Goal: Task Accomplishment & Management: Use online tool/utility

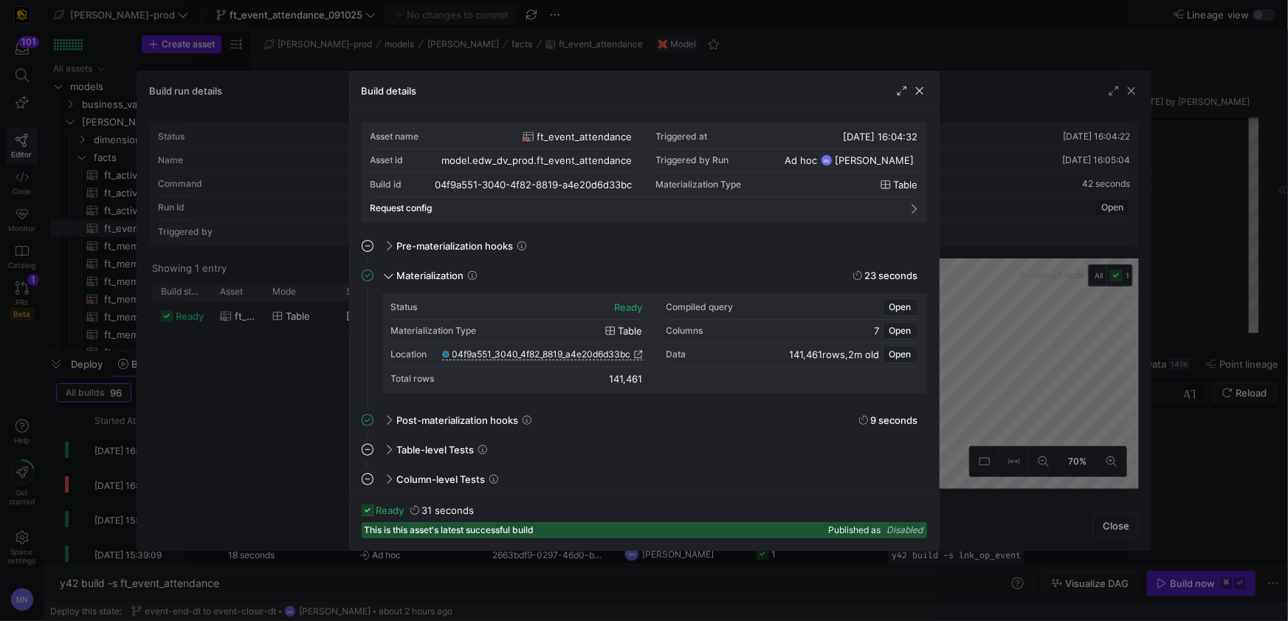
scroll to position [133, 0]
click at [922, 94] on span "button" at bounding box center [919, 90] width 15 height 15
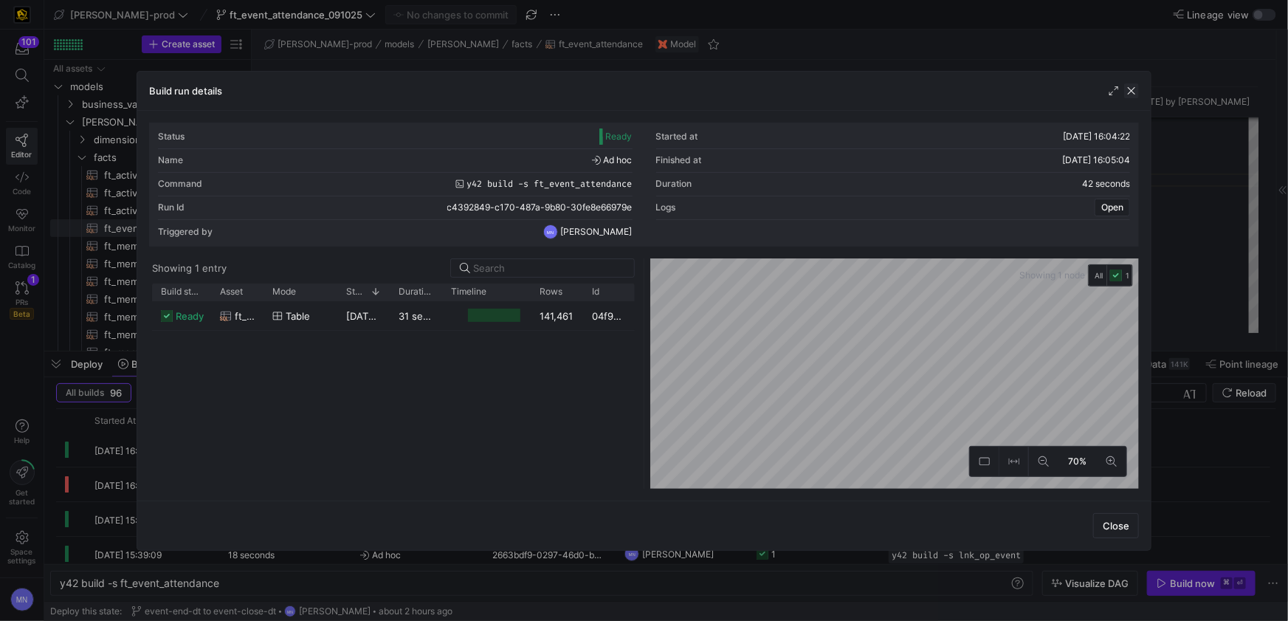
click at [1131, 92] on span "button" at bounding box center [1131, 90] width 15 height 15
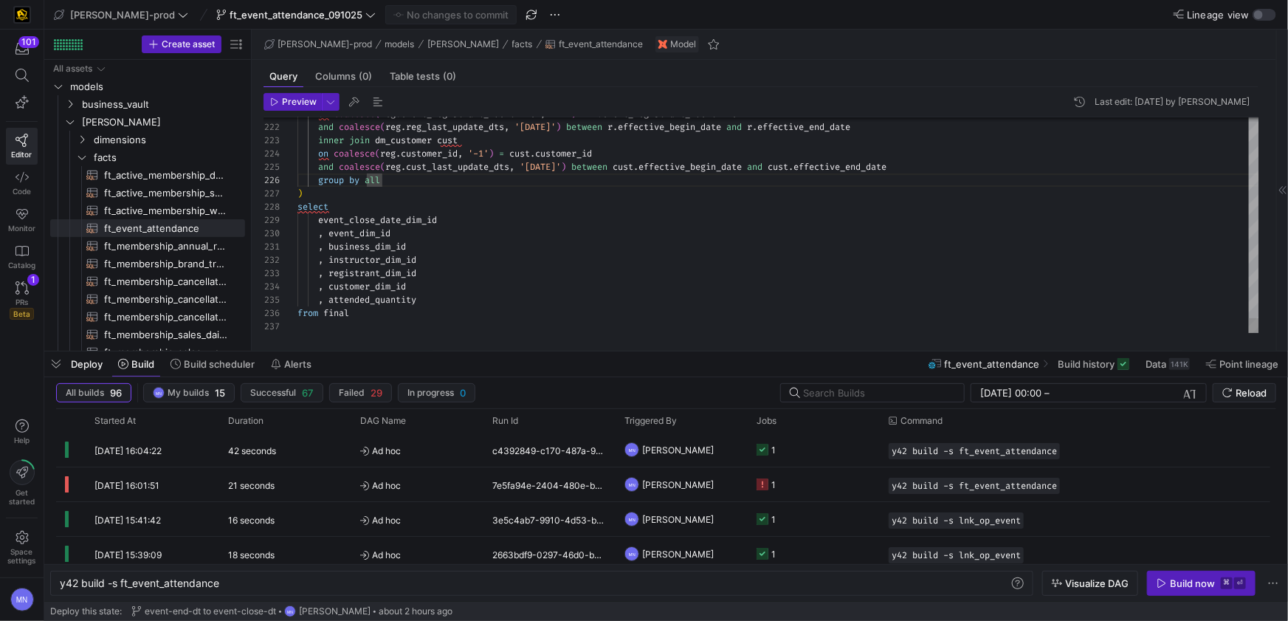
click at [477, 210] on div "select" at bounding box center [778, 206] width 962 height 13
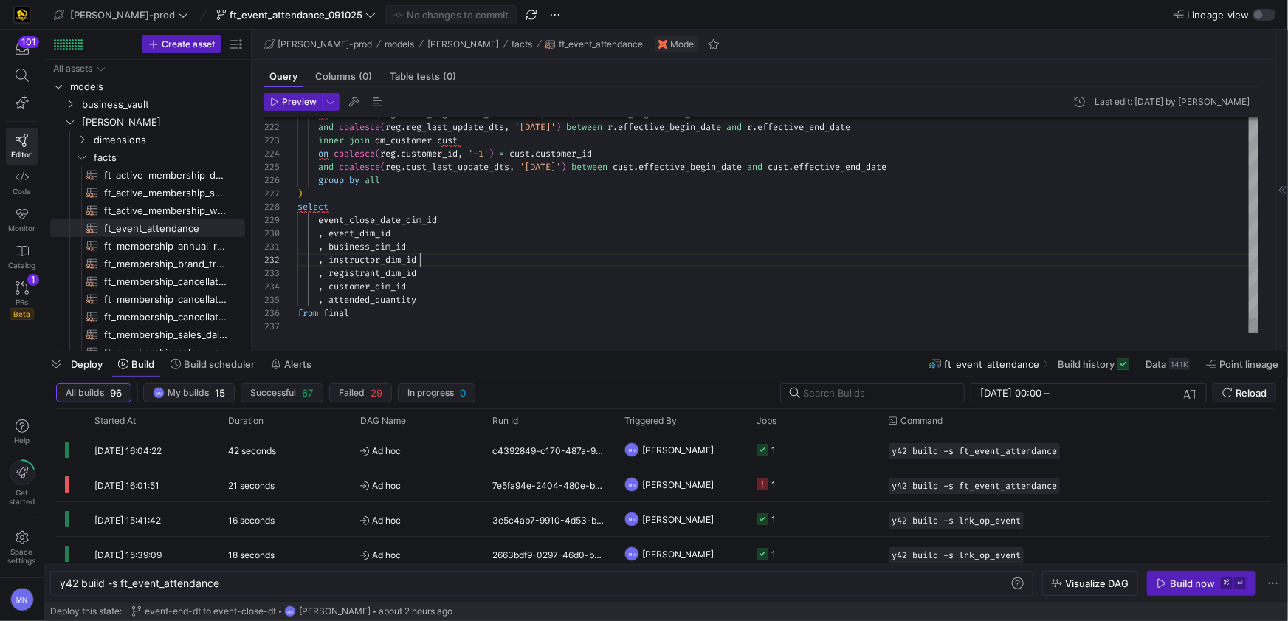
scroll to position [13, 121]
click at [463, 242] on div ", business_dim_id" at bounding box center [778, 246] width 962 height 13
click at [368, 199] on div ")" at bounding box center [778, 193] width 962 height 13
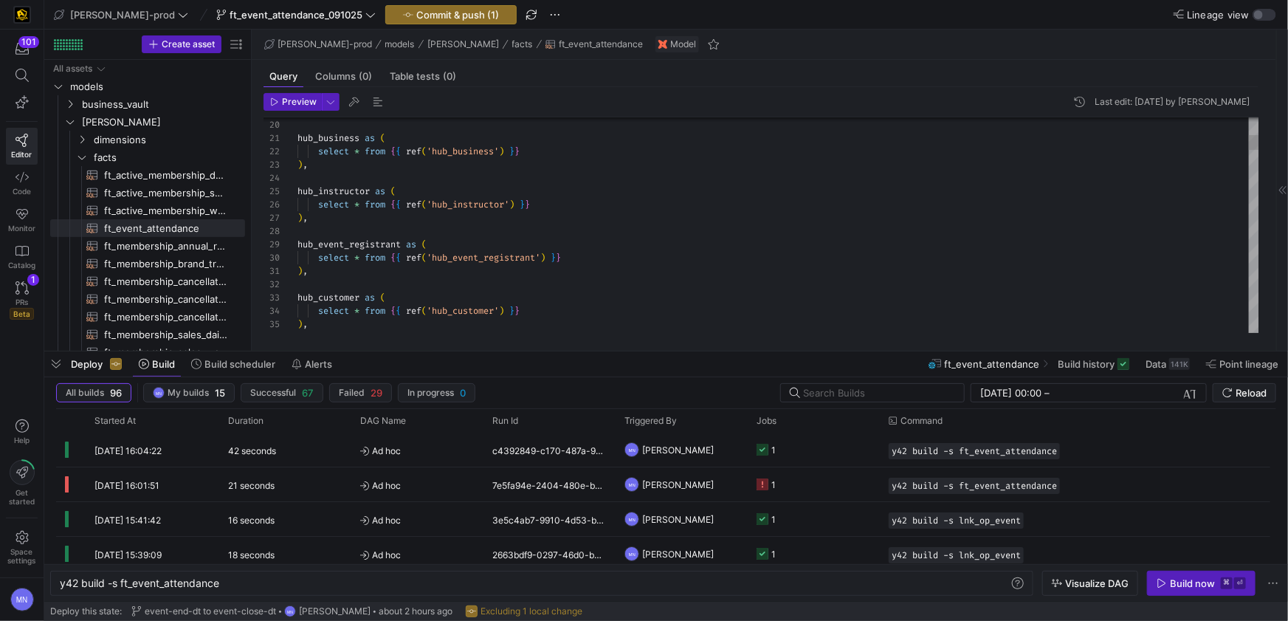
click at [662, 193] on div "hub_instructor as (" at bounding box center [778, 191] width 962 height 13
click at [641, 193] on div "hub_instructor as (" at bounding box center [778, 191] width 962 height 13
click at [74, 154] on link "facts" at bounding box center [147, 157] width 195 height 18
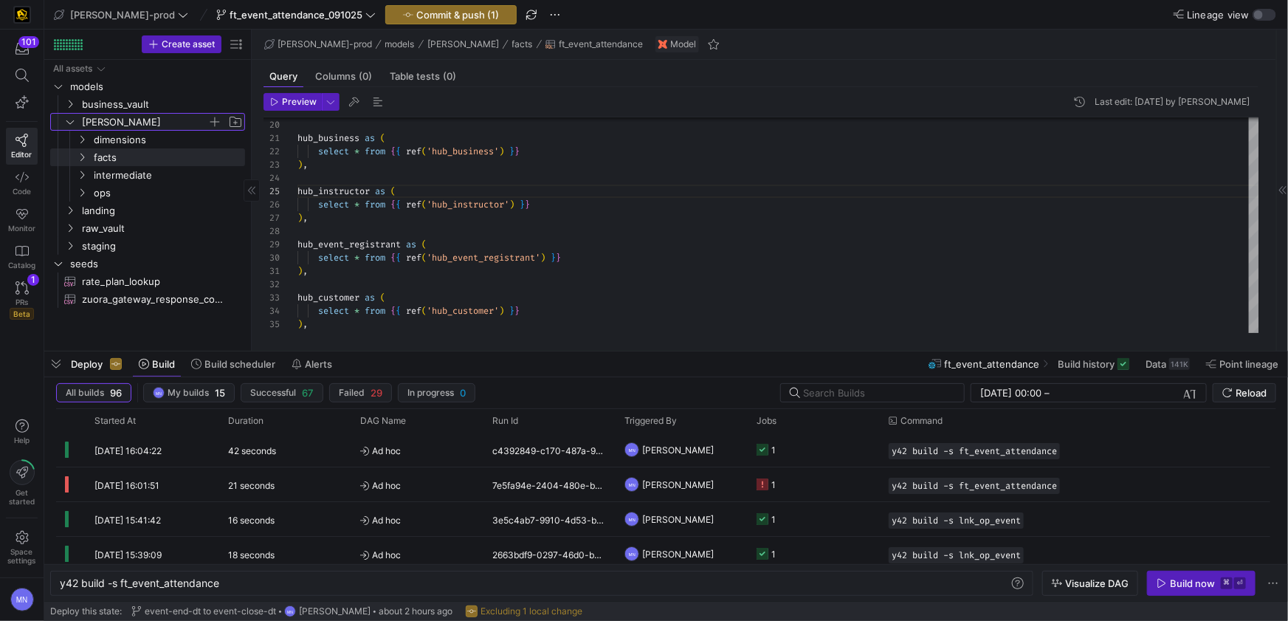
click at [65, 120] on icon "Press SPACE to select this row." at bounding box center [70, 121] width 10 height 9
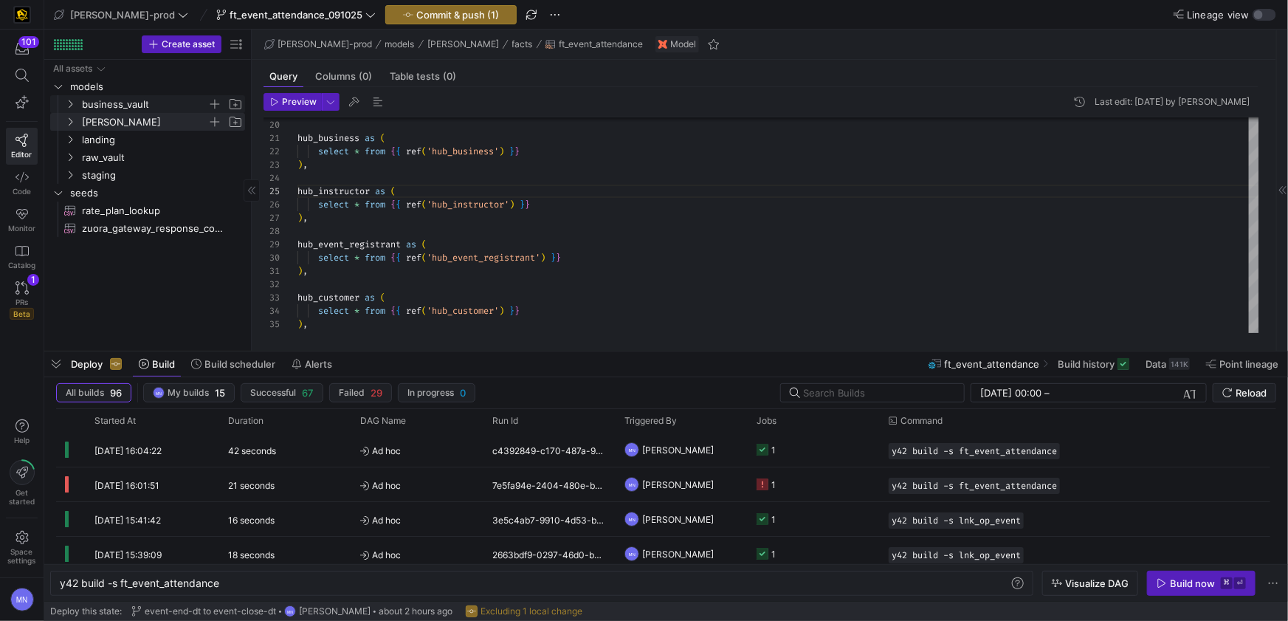
click at [67, 108] on y42-icon "Press SPACE to select this row." at bounding box center [70, 104] width 12 height 12
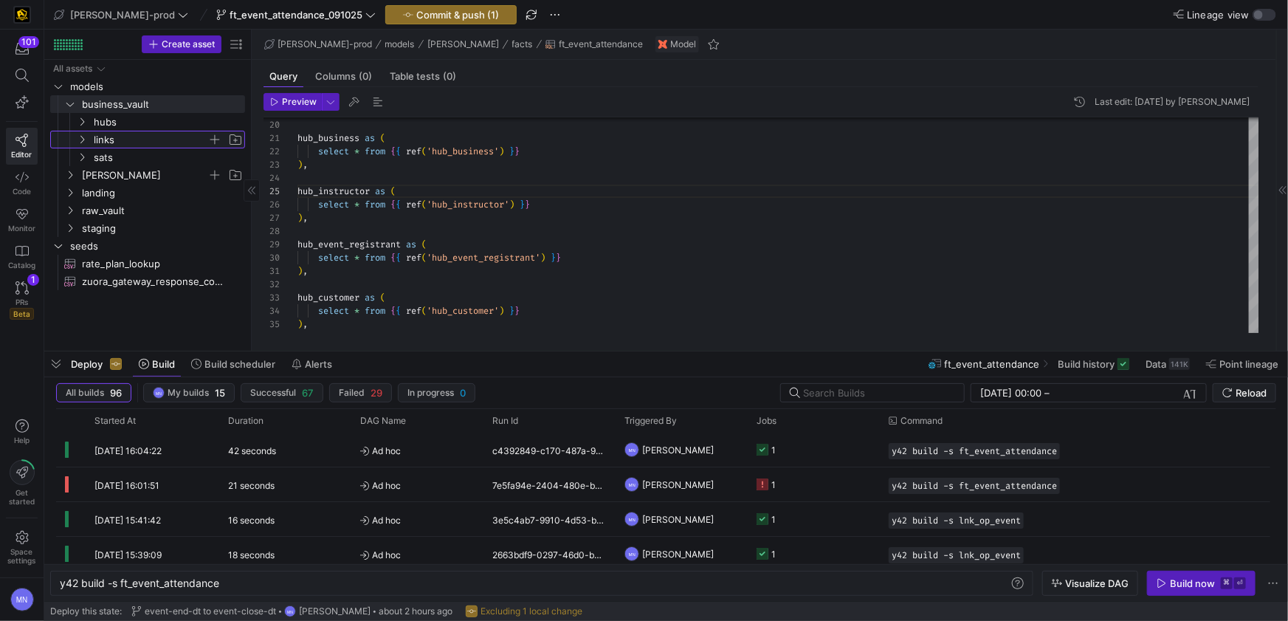
click at [86, 138] on icon "Press SPACE to select this row." at bounding box center [82, 139] width 10 height 9
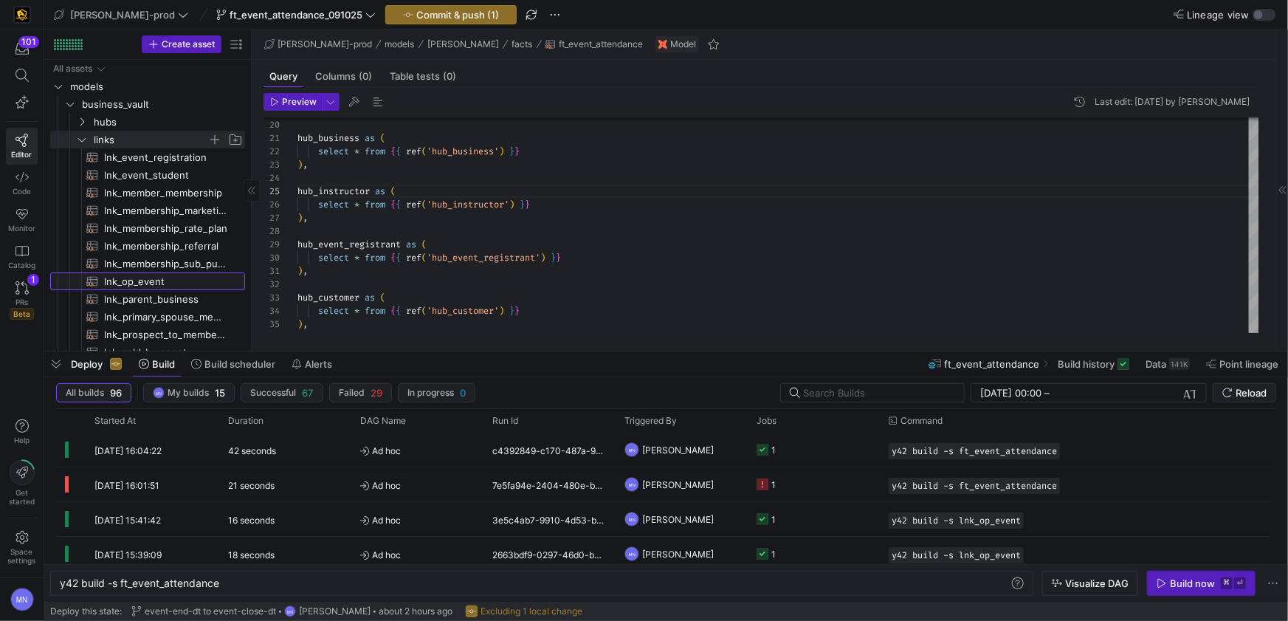
click at [125, 280] on span "lnk_op_event​​​​​​​​​​" at bounding box center [166, 281] width 124 height 17
type textarea "{{ config( materialized = 'incremental' ) }} with campaign_event_account as ( s…"
type textarea "y42 build -s lnk_op_event"
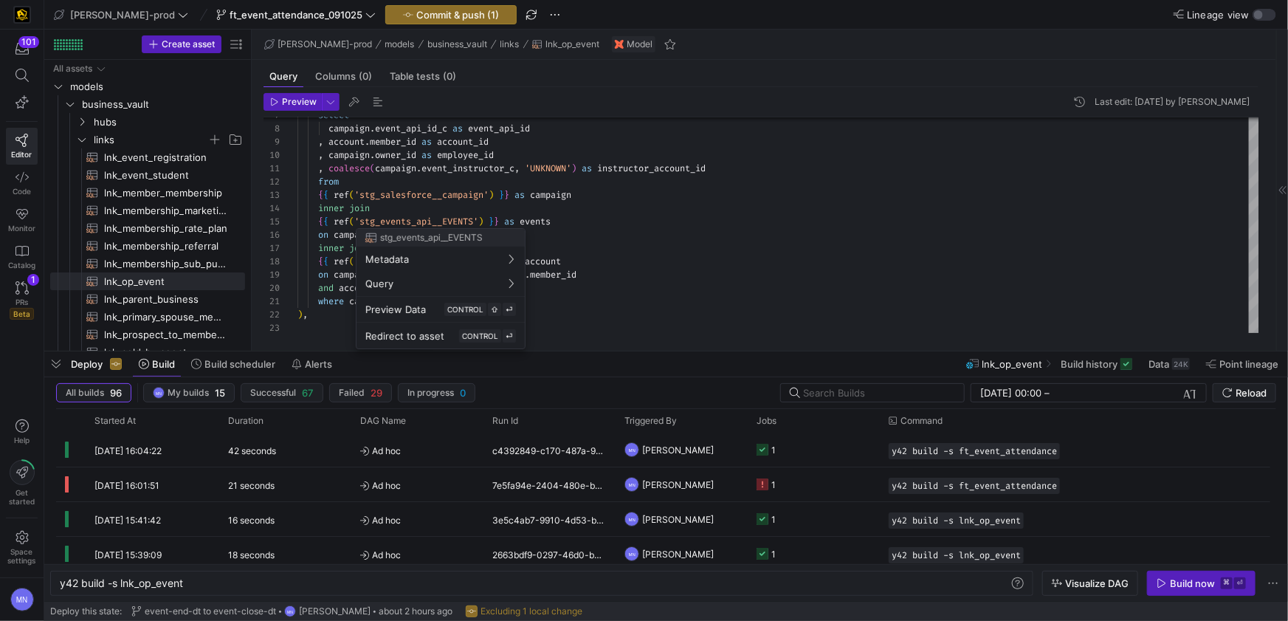
click at [412, 196] on div at bounding box center [644, 310] width 1288 height 621
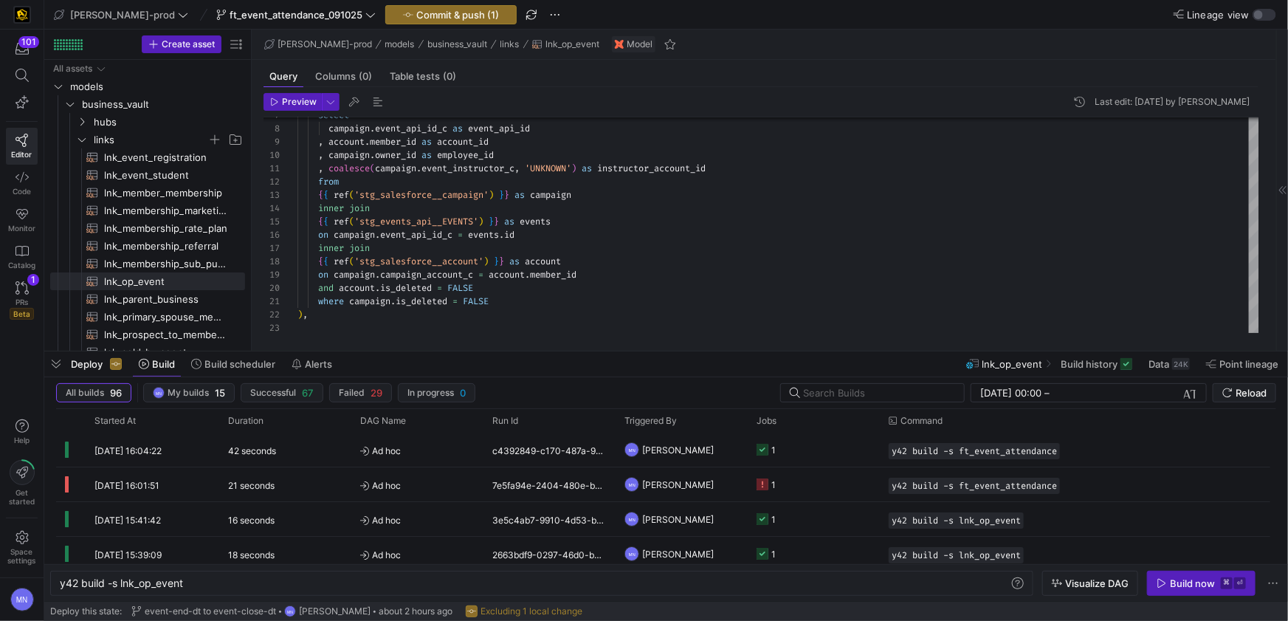
type textarea ", coalesce(campaign.event_instructor_c, 'UNKNOWN') as instructor_account_id fro…"
click at [412, 196] on span "'stg_salesforce__campaign'" at bounding box center [421, 195] width 134 height 12
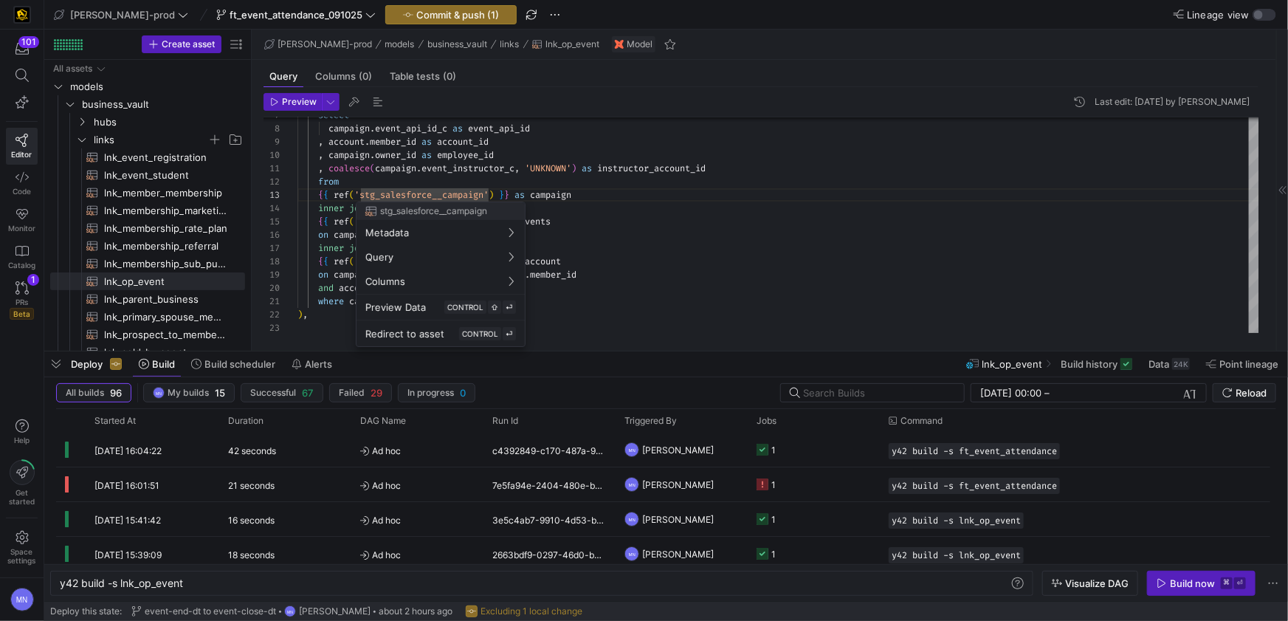
click at [693, 216] on div at bounding box center [644, 310] width 1288 height 621
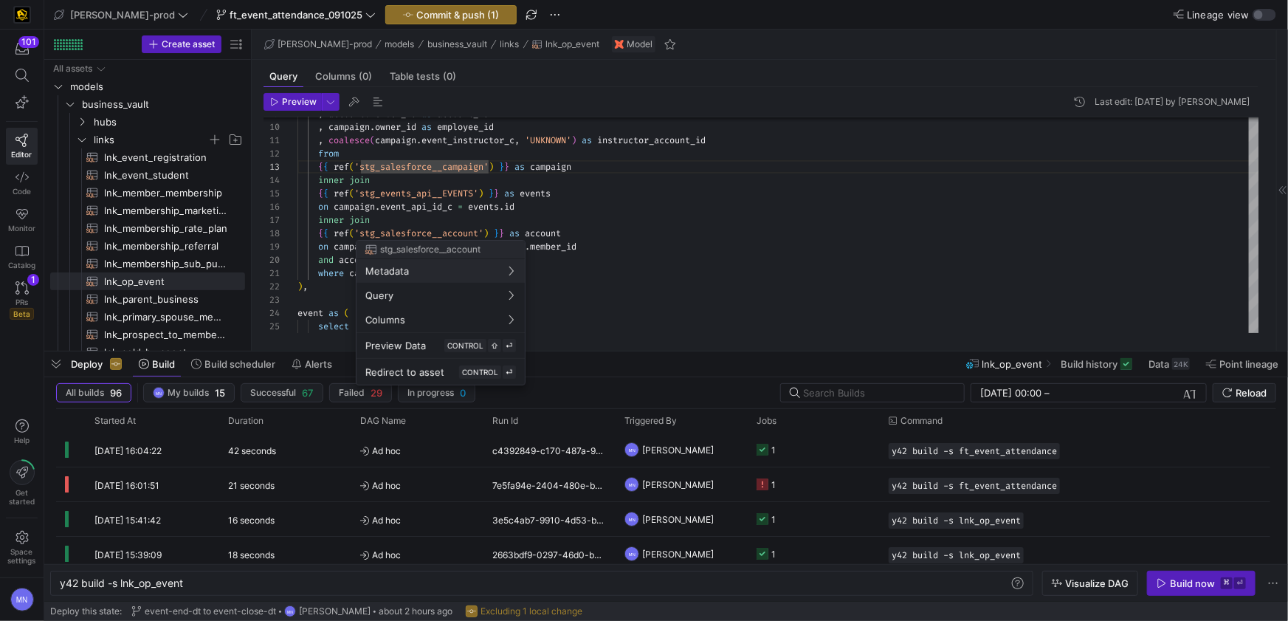
click at [645, 183] on div at bounding box center [644, 310] width 1288 height 621
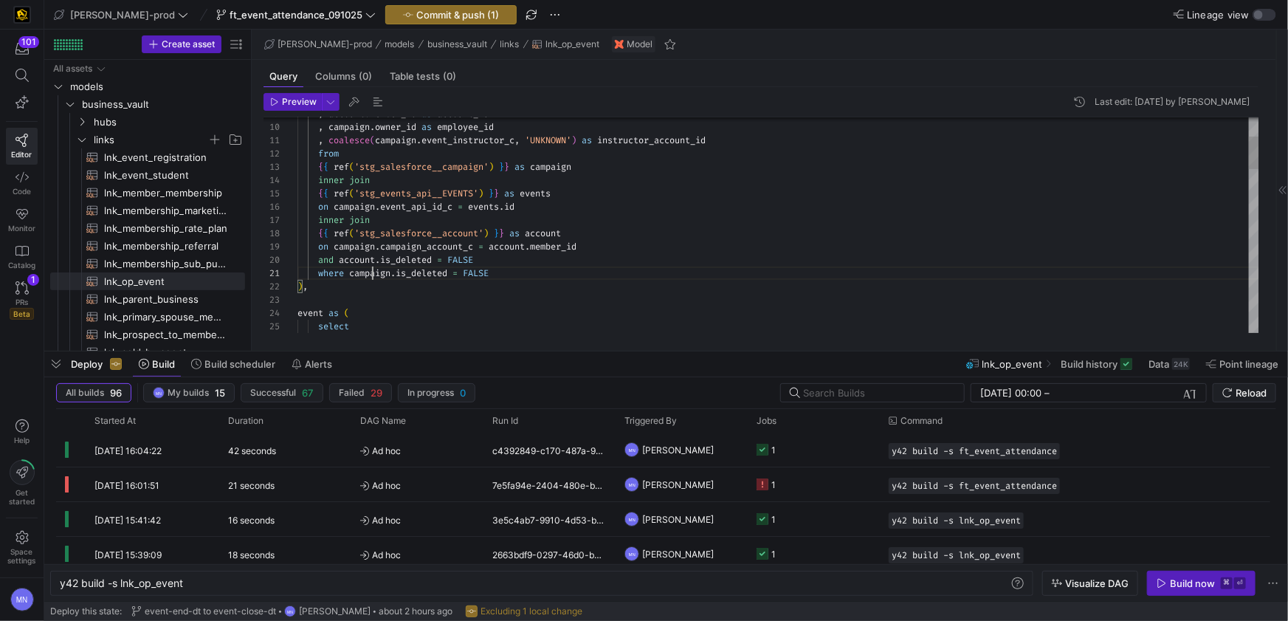
click at [407, 244] on span "campaign_account_c" at bounding box center [426, 247] width 93 height 12
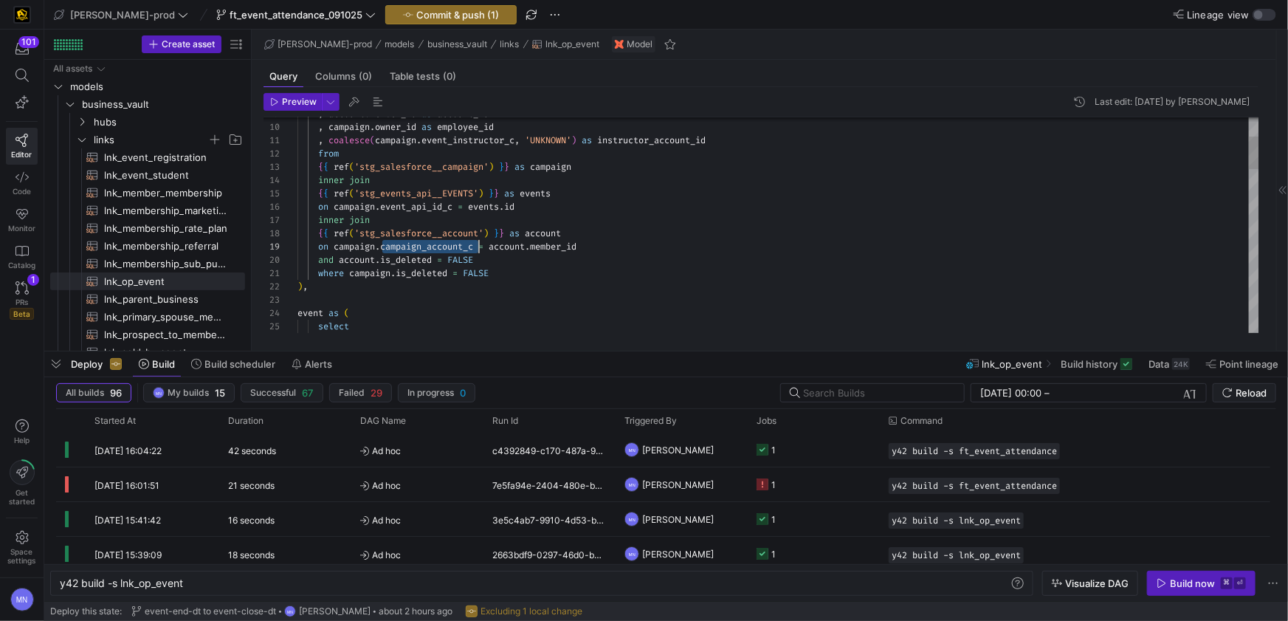
click at [437, 246] on span "campaign_account_c" at bounding box center [426, 247] width 93 height 12
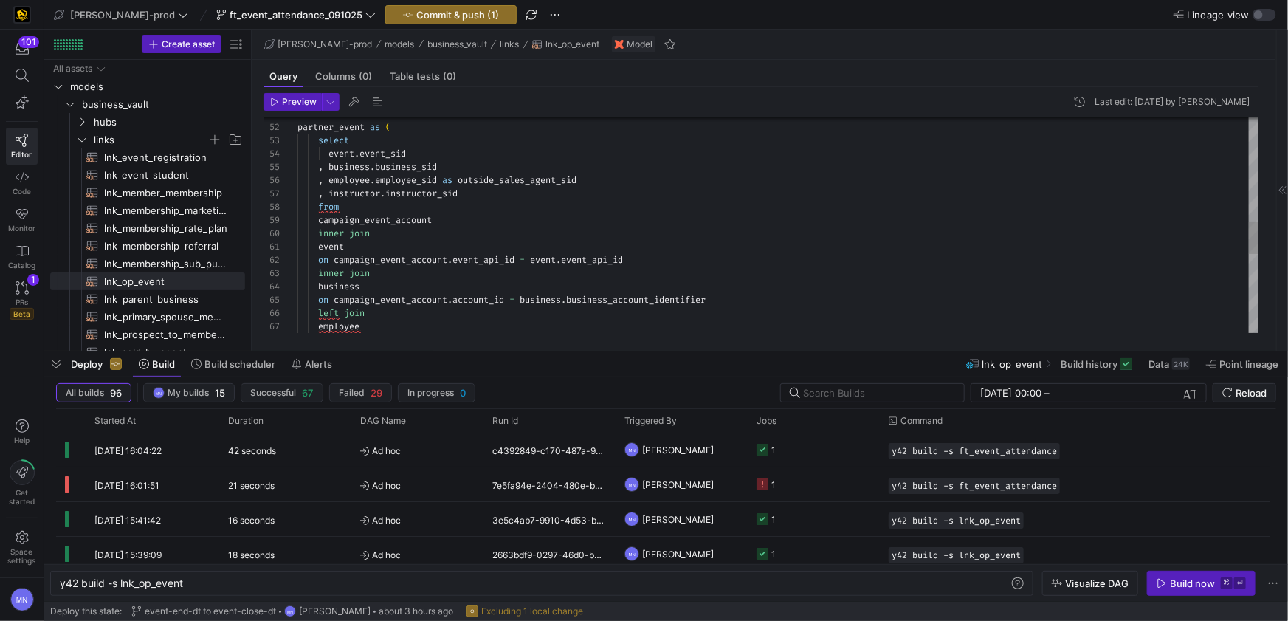
click at [385, 218] on div "partner_event as ( select event . event_sid , business . business_sid , employe…" at bounding box center [778, 141] width 962 height 1420
click at [616, 294] on div "partner_event as ( select event . event_sid , business . business_sid , employe…" at bounding box center [778, 141] width 962 height 1420
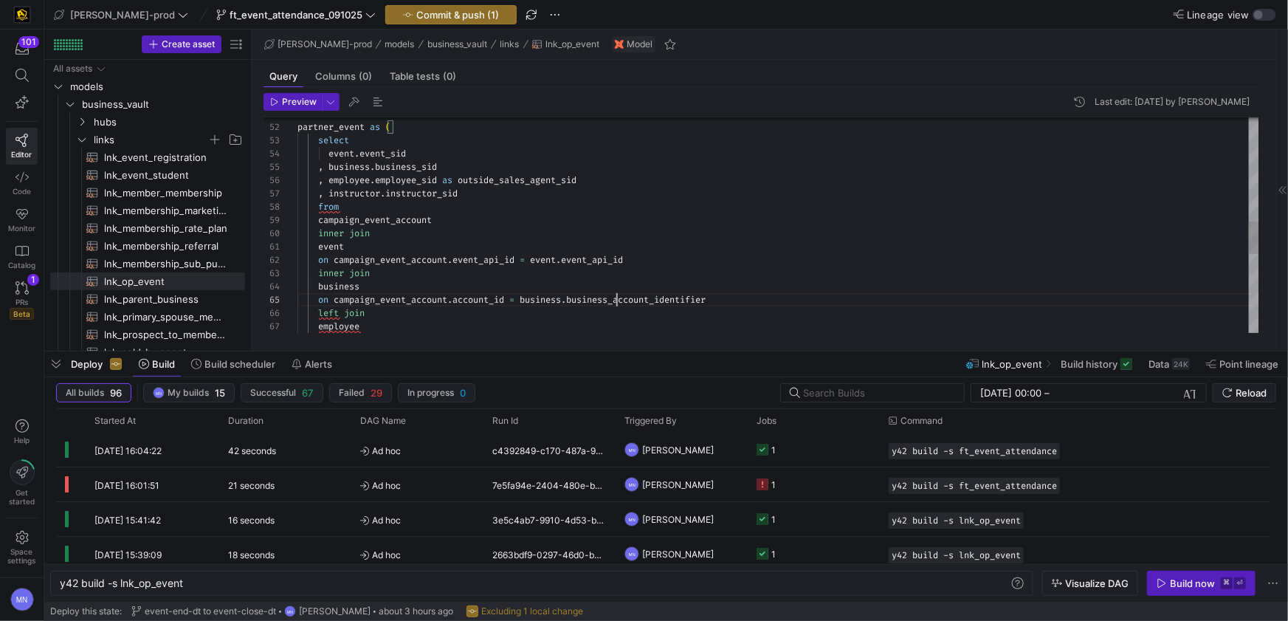
scroll to position [52, 418]
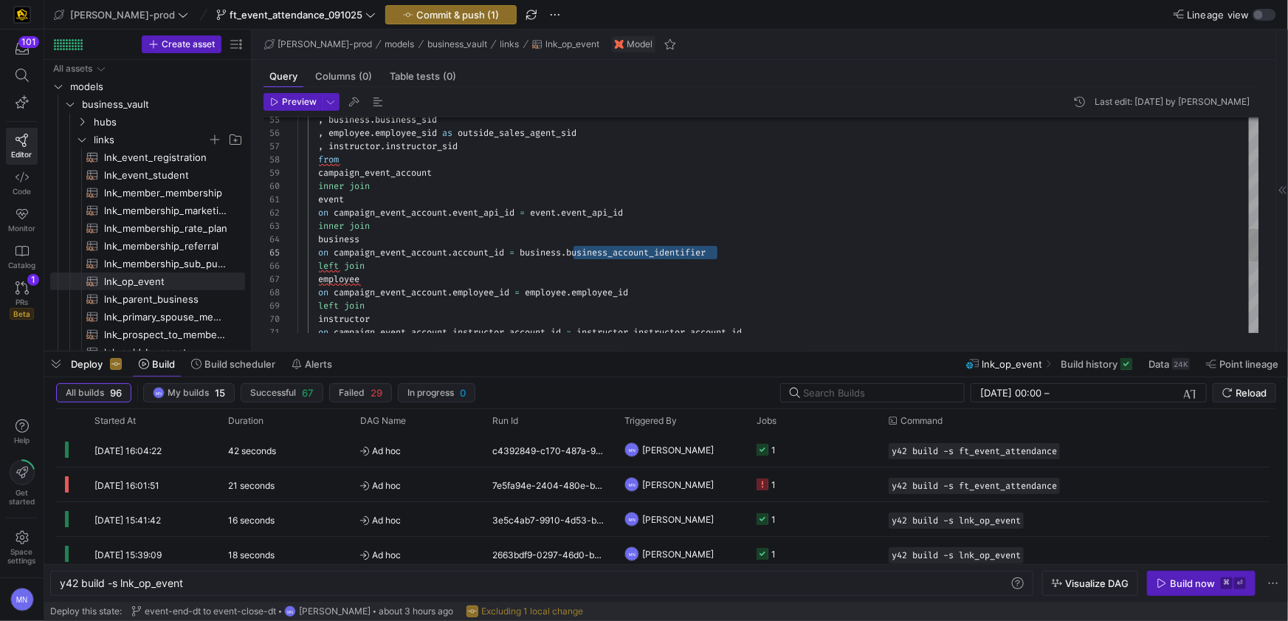
click at [602, 292] on div ", business . business_sid , employee . employee_sid as outside_sales_agent_sid …" at bounding box center [778, 94] width 962 height 1420
drag, startPoint x: 602, startPoint y: 292, endPoint x: 646, endPoint y: 287, distance: 43.8
click at [602, 292] on span "employee_id" at bounding box center [599, 294] width 57 height 12
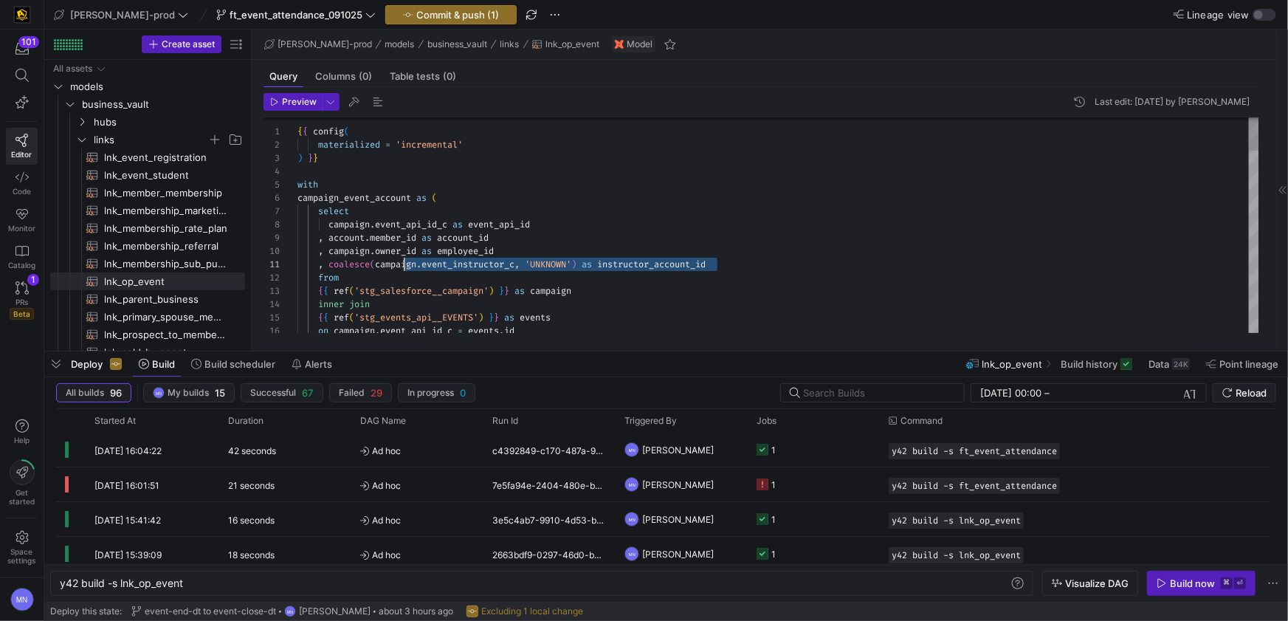
scroll to position [0, 48]
drag, startPoint x: 732, startPoint y: 269, endPoint x: 363, endPoint y: 266, distance: 369.0
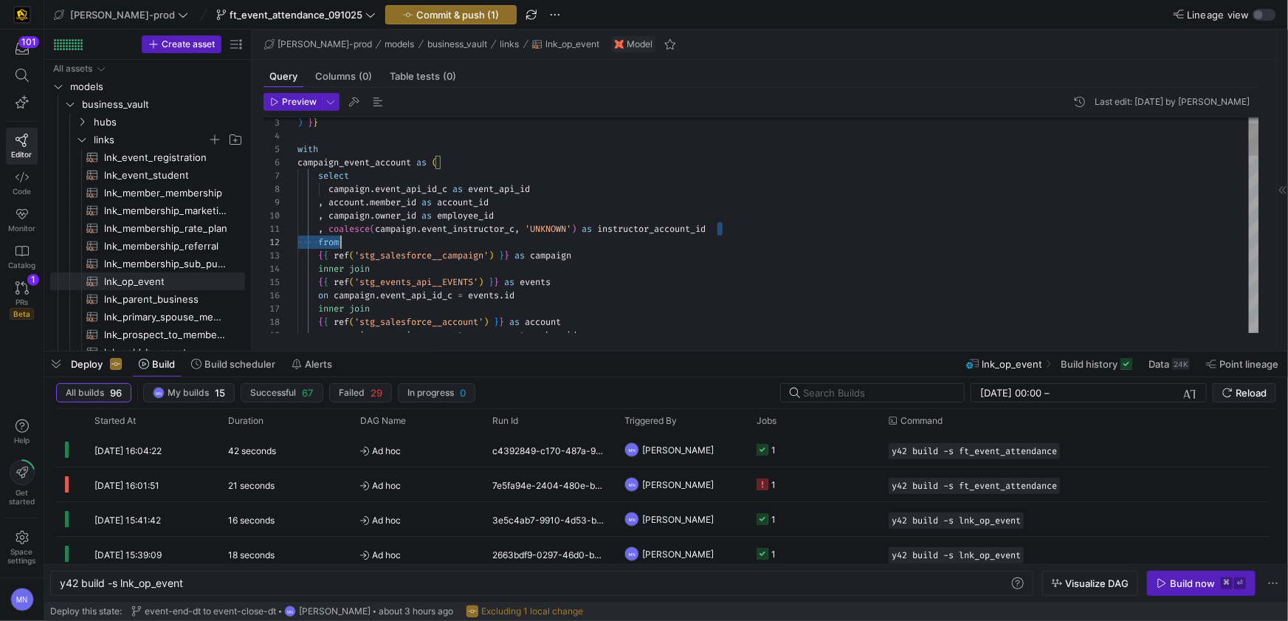
scroll to position [0, 393]
type textarea "{{ config( materialized = 'incremental' ) }} with campaign_event_account as ( s…"
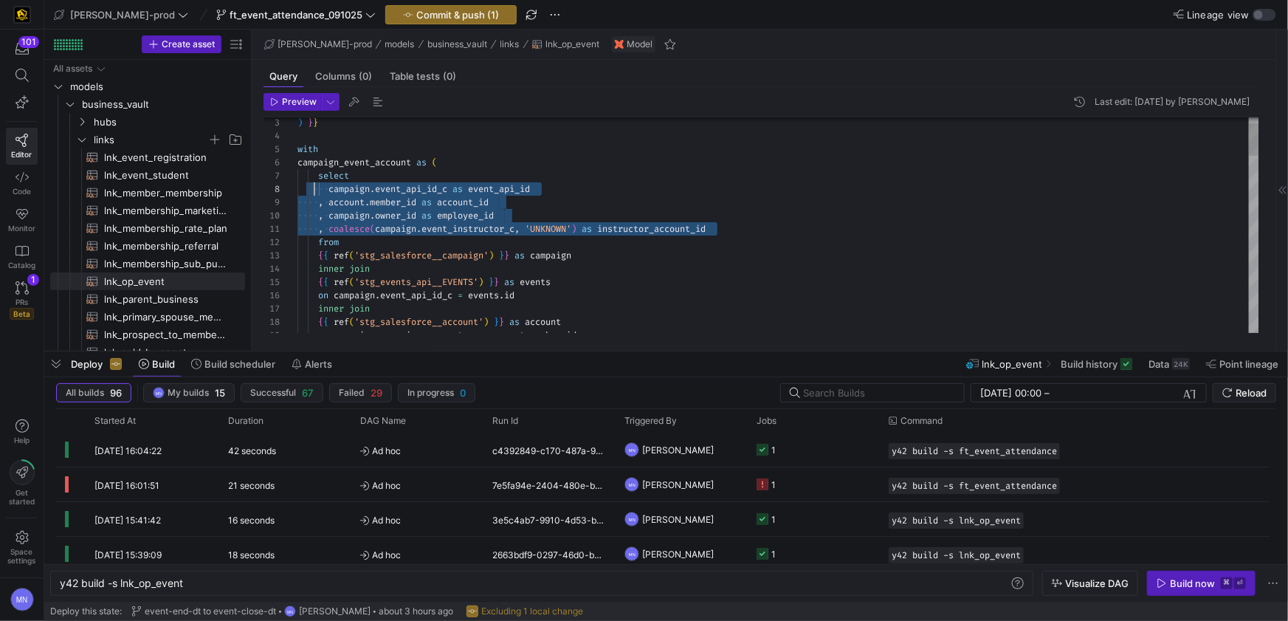
scroll to position [92, 0]
drag, startPoint x: 744, startPoint y: 237, endPoint x: 292, endPoint y: 188, distance: 454.3
click at [291, 187] on div "16 14 15 13 12 11 10 9 8 7 6 5 4 3 17 18 19 on campaign . event_api_id_c = even…" at bounding box center [761, 225] width 996 height 216
